Goal: Check status: Verify the current state of an ongoing process or item

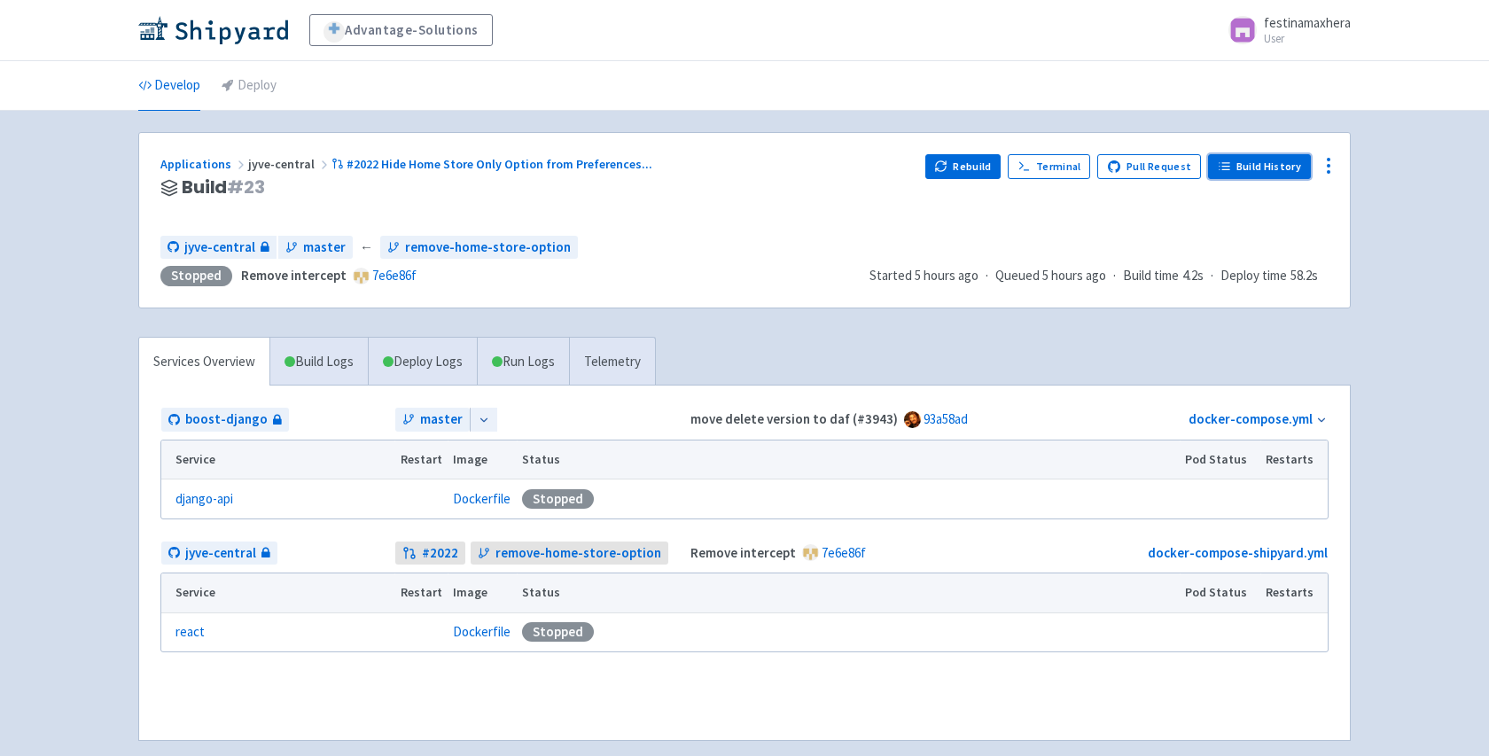
click at [1224, 176] on link "Build History" at bounding box center [1259, 166] width 103 height 25
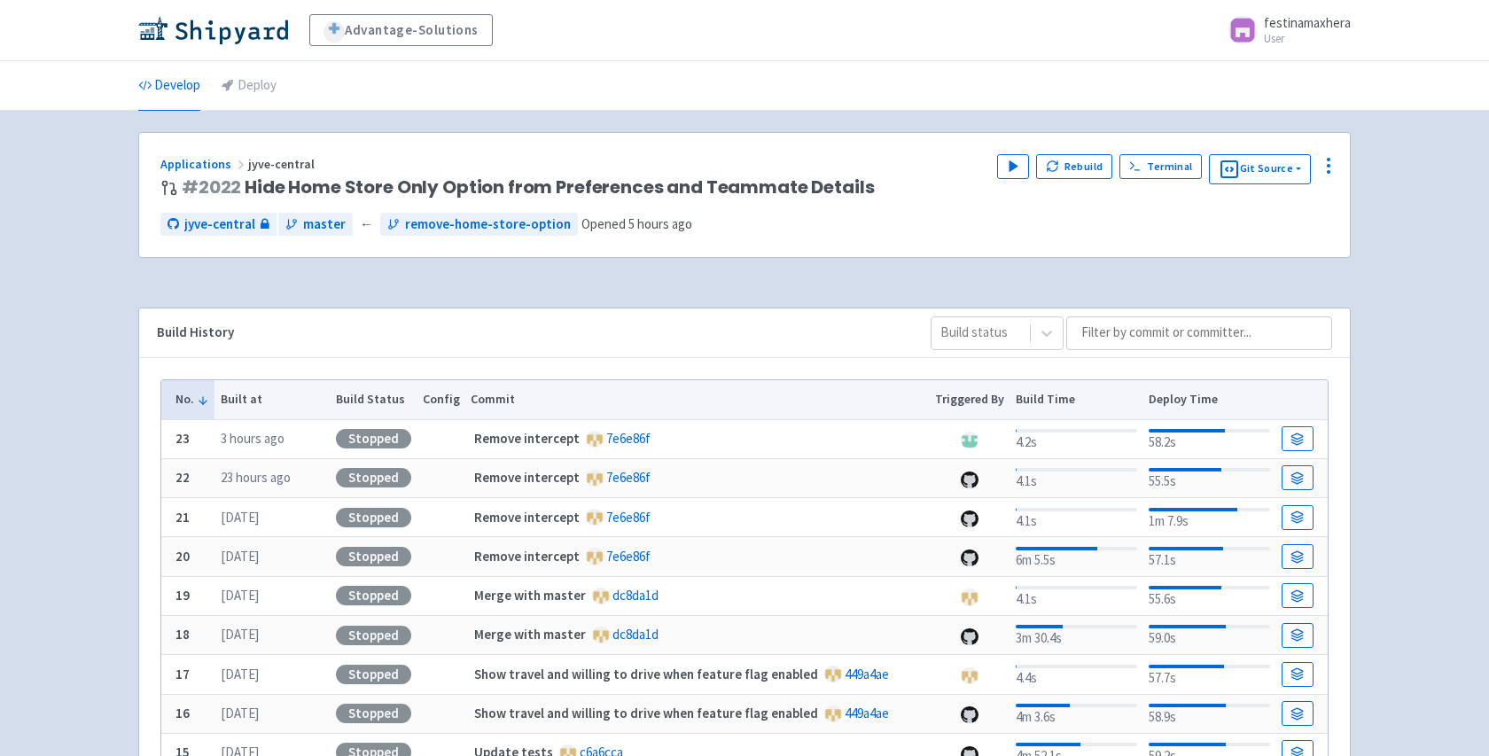
click at [1038, 208] on div "Applications jyve-central # 2022 Hide Home Store Only Option from Preferences a…" at bounding box center [744, 195] width 1211 height 125
click at [1011, 173] on button "Play" at bounding box center [1013, 166] width 32 height 25
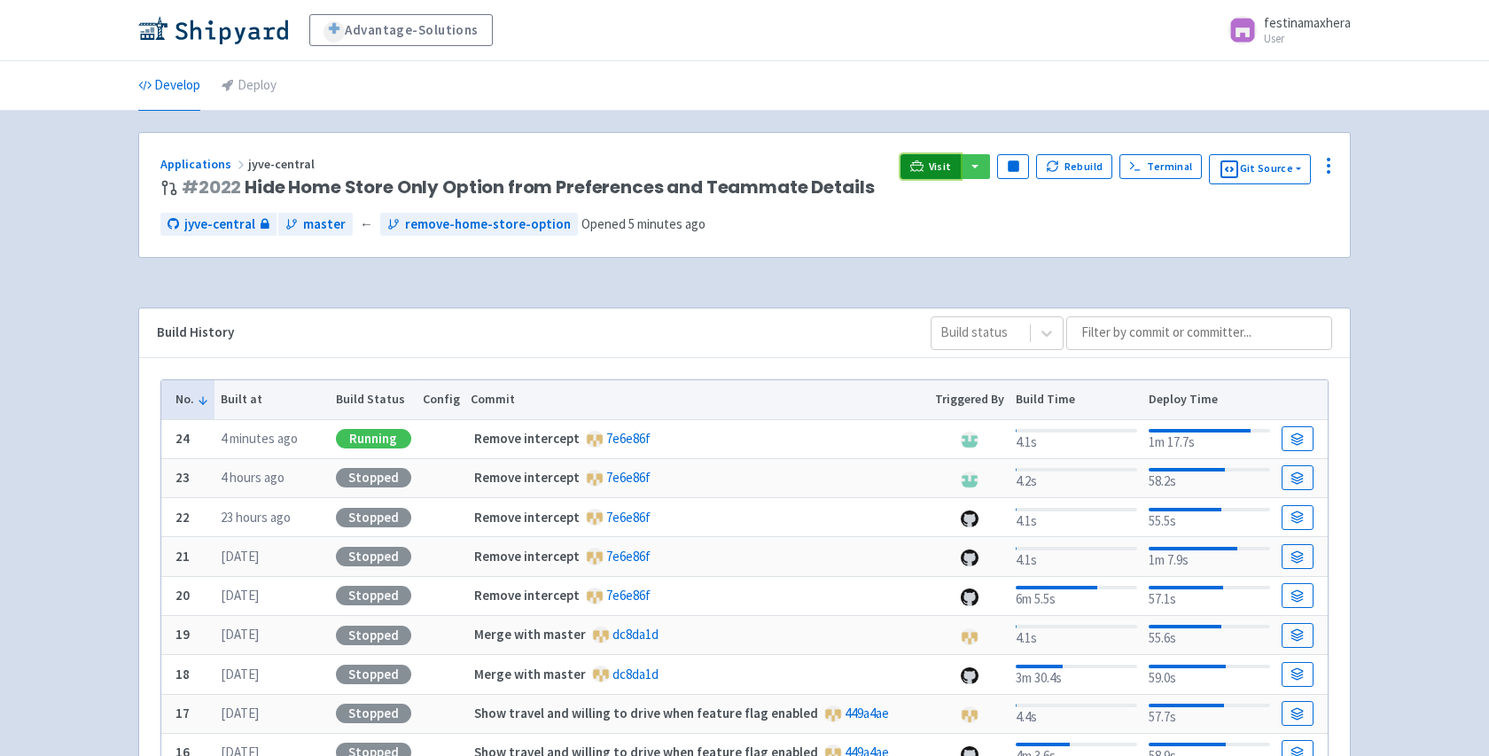
click at [921, 172] on icon at bounding box center [916, 166] width 13 height 13
